Goal: Task Accomplishment & Management: Use online tool/utility

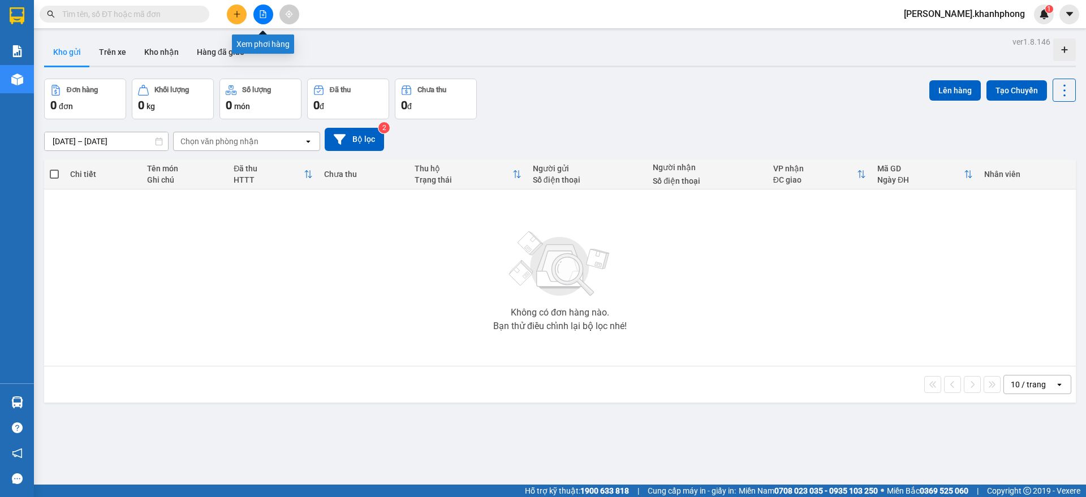
click at [269, 7] on button at bounding box center [263, 15] width 20 height 20
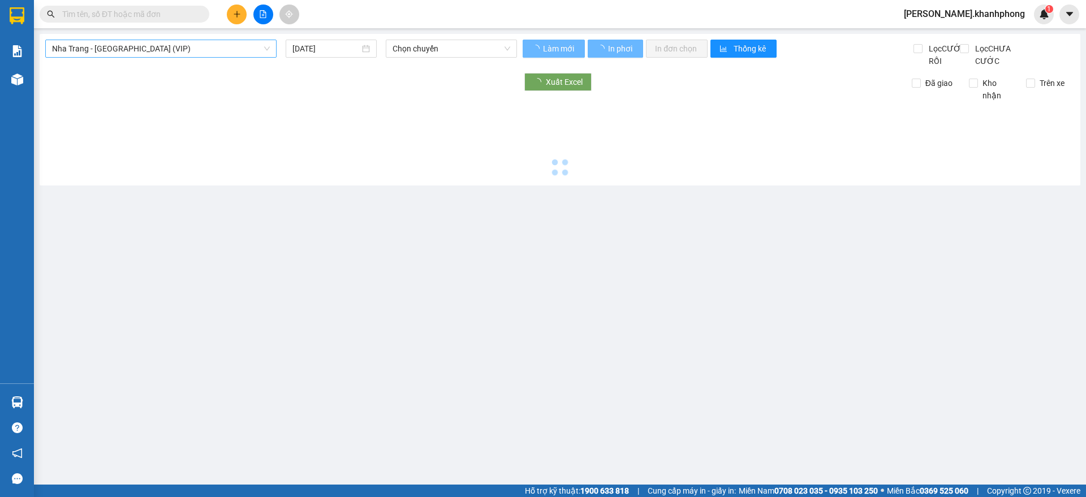
type input "14/10/2025"
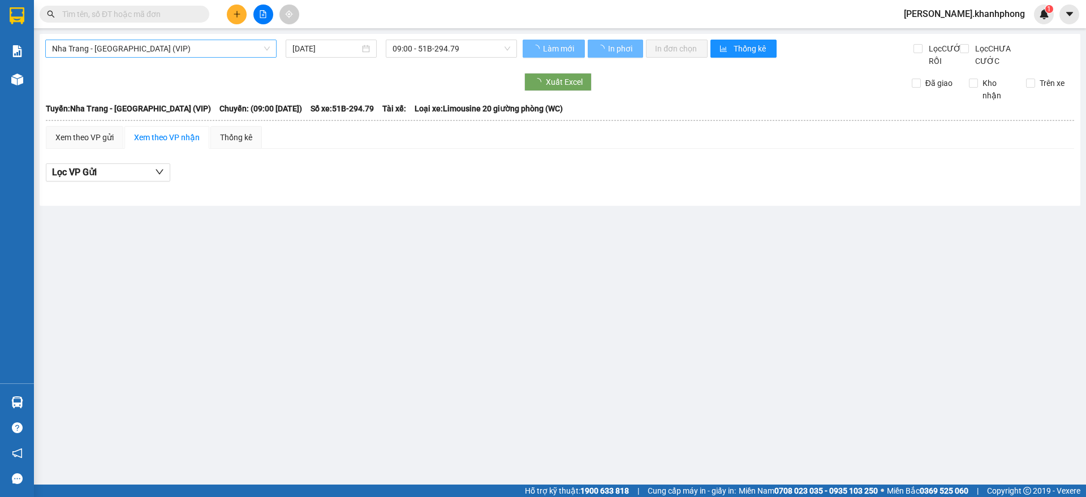
click at [129, 48] on span "Nha Trang - Sài Gòn (VIP)" at bounding box center [161, 48] width 218 height 17
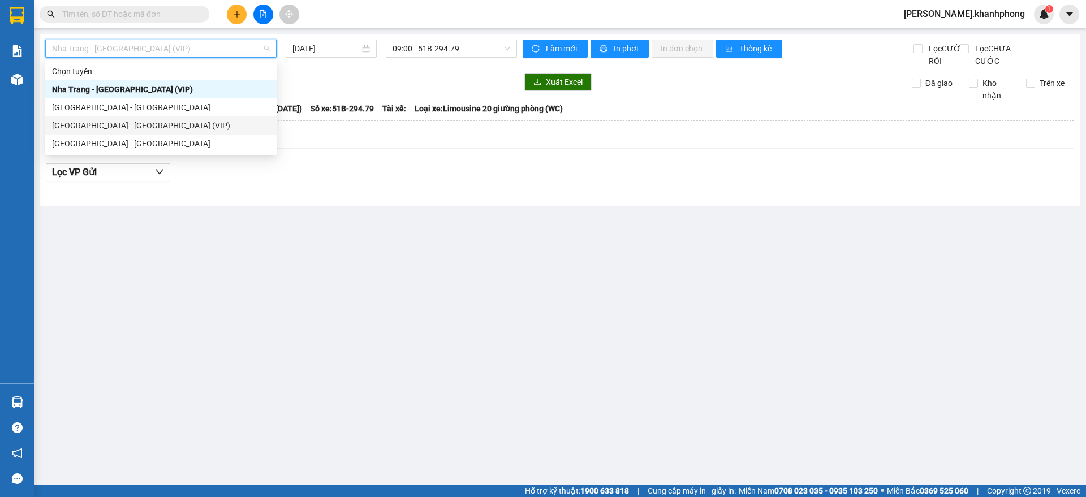
click at [92, 118] on div "Sài Gòn - Nha Trang (VIP)" at bounding box center [160, 126] width 231 height 18
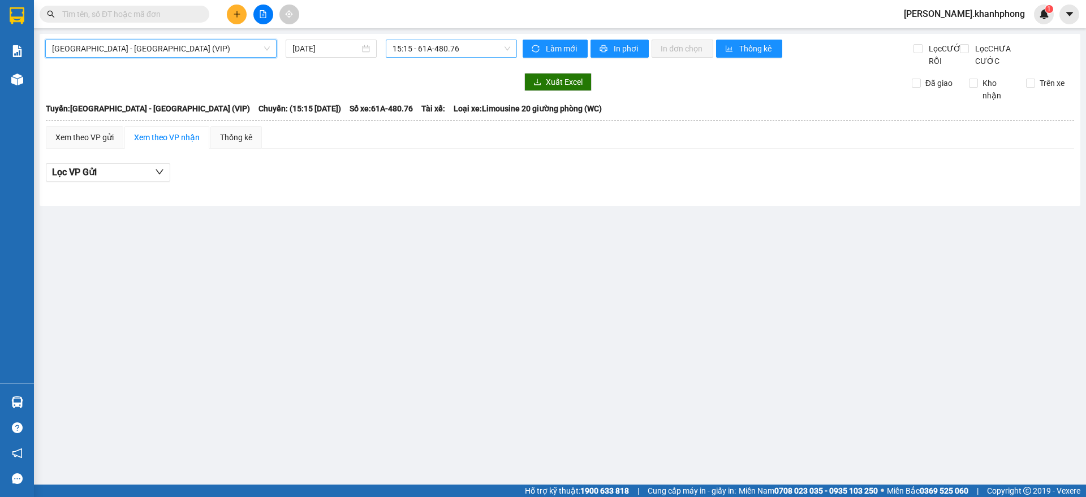
click at [414, 48] on span "15:15 - 61A-480.76" at bounding box center [452, 48] width 118 height 17
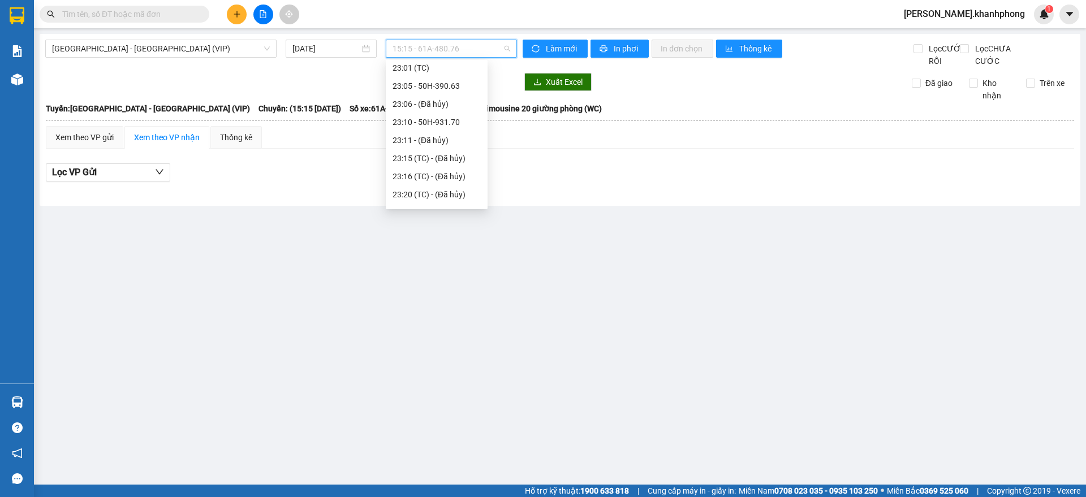
scroll to position [344, 0]
click at [447, 174] on div "23:40 - 50H-293.80" at bounding box center [437, 180] width 88 height 12
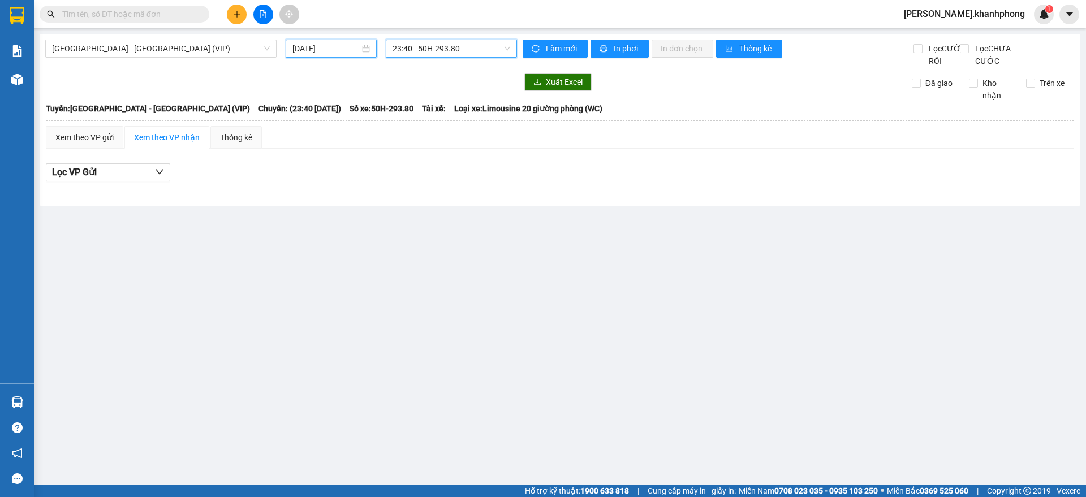
click at [316, 52] on input "14/10/2025" at bounding box center [326, 48] width 67 height 12
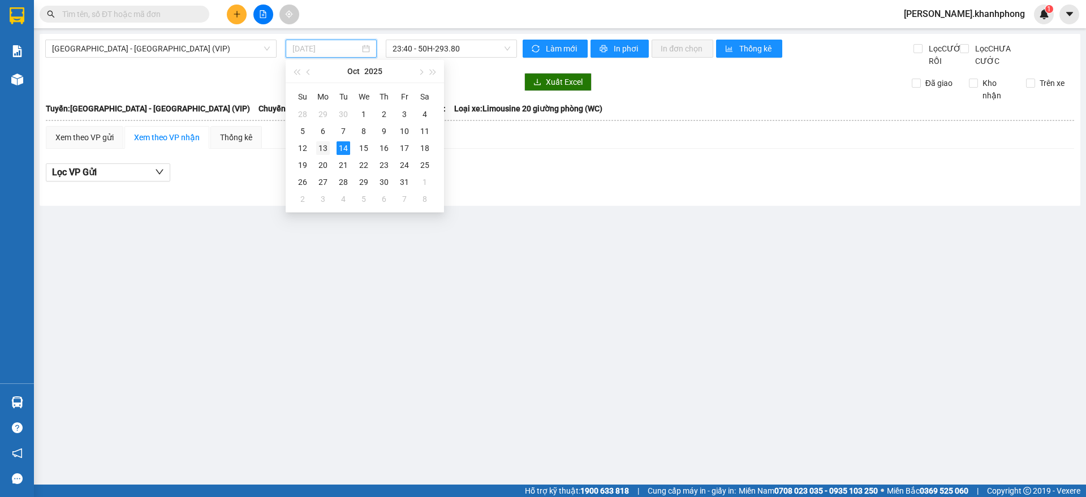
click at [326, 149] on div "13" at bounding box center [323, 148] width 14 height 14
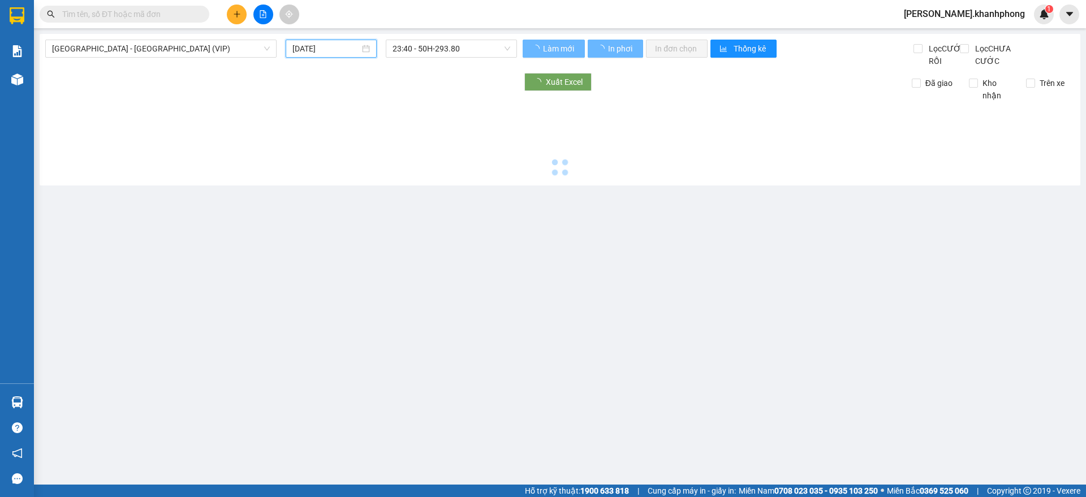
type input "13/10/2025"
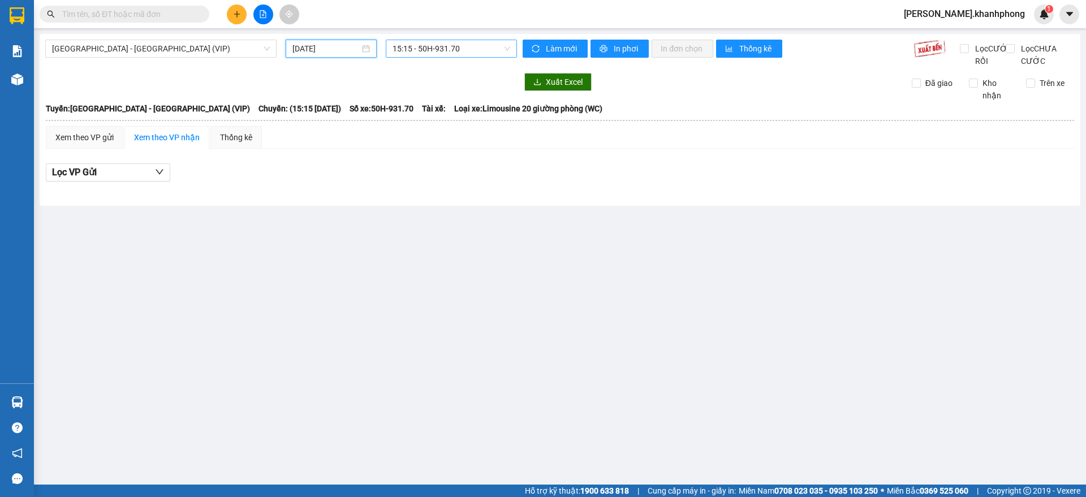
click at [440, 55] on span "15:15 - 50H-931.70" at bounding box center [452, 48] width 118 height 17
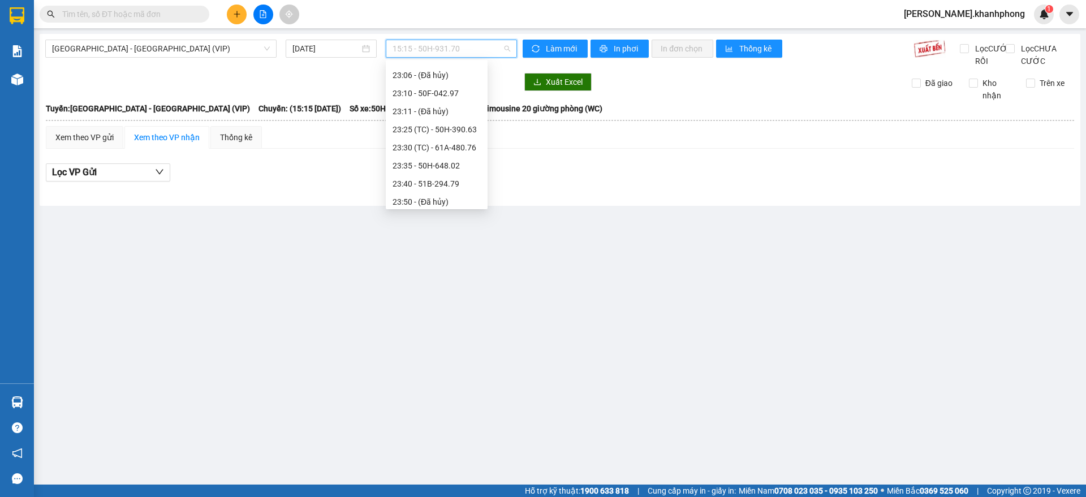
scroll to position [290, 0]
click at [439, 179] on div "23:40 - 51B-294.79" at bounding box center [437, 180] width 88 height 12
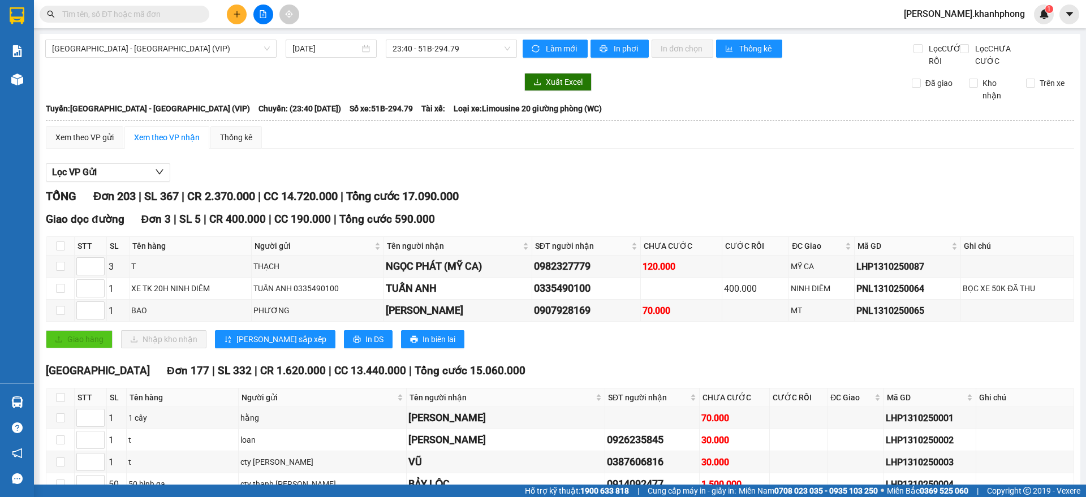
click at [588, 201] on div "TỔNG Đơn 203 | SL 367 | CR 2.370.000 | CC 14.720.000 | Tổng cước 17.090.000" at bounding box center [560, 197] width 1029 height 18
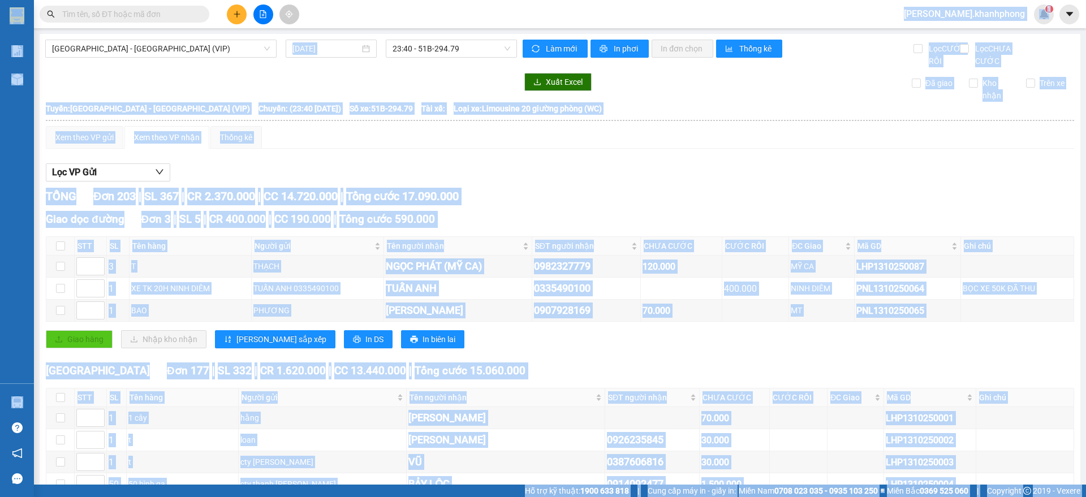
copy body "kim.khanhphong 1 Báo cáo Báo cáo dòng tiền (nhân viên) Doanh số tạo đơn theo VP…"
click at [569, 205] on div "TỔNG Đơn 203 | SL 367 | CR 2.370.000 | CC 14.720.000 | Tổng cước 17.090.000" at bounding box center [560, 197] width 1029 height 18
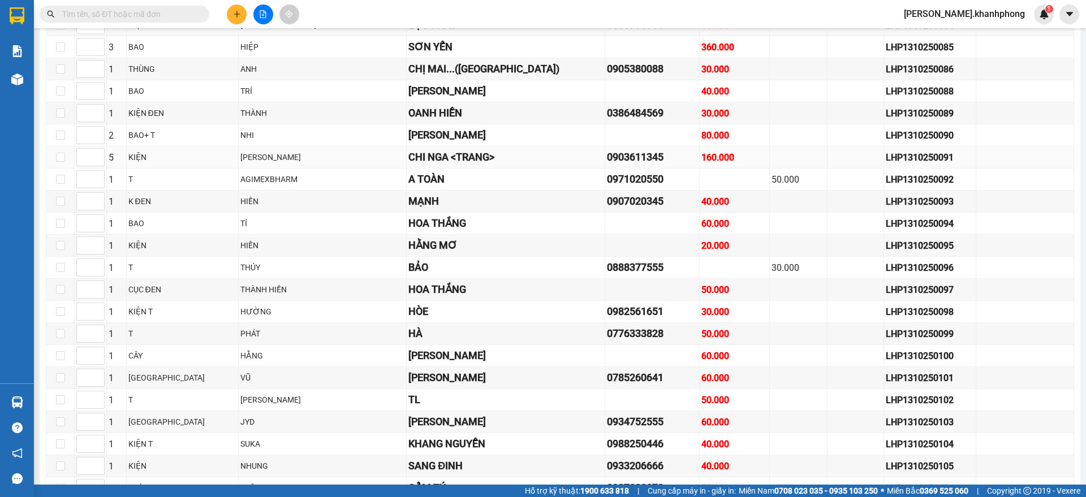
scroll to position [2193, 0]
